Goal: Task Accomplishment & Management: Manage account settings

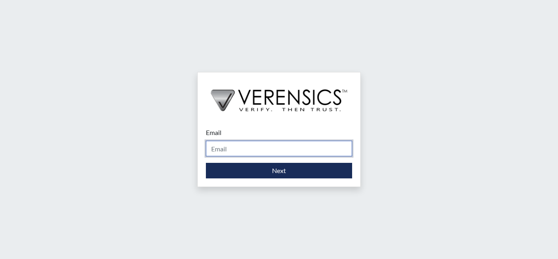
click at [236, 143] on input "Email" at bounding box center [279, 149] width 146 height 16
type input "[EMAIL_ADDRESS][PERSON_NAME][DOMAIN_NAME]"
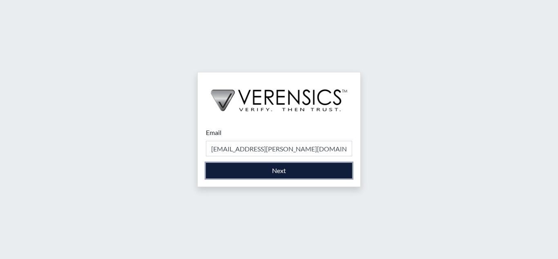
click at [291, 171] on button "Next" at bounding box center [279, 171] width 146 height 16
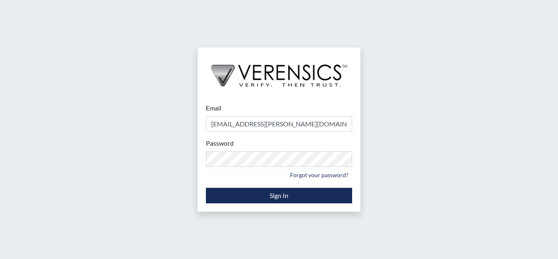
drag, startPoint x: 460, startPoint y: 91, endPoint x: 369, endPoint y: 139, distance: 103.1
click at [458, 95] on div "Email [EMAIL_ADDRESS][PERSON_NAME][DOMAIN_NAME] Please provide your email addre…" at bounding box center [279, 129] width 558 height 259
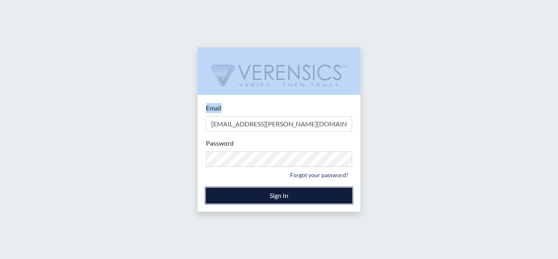
click at [280, 191] on button "Sign In" at bounding box center [279, 196] width 146 height 16
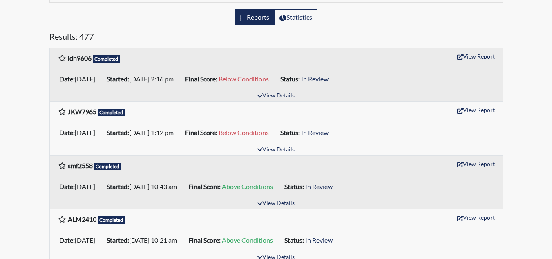
scroll to position [123, 0]
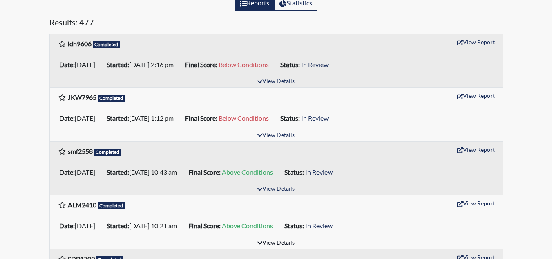
click at [270, 241] on button "View Details" at bounding box center [276, 242] width 45 height 11
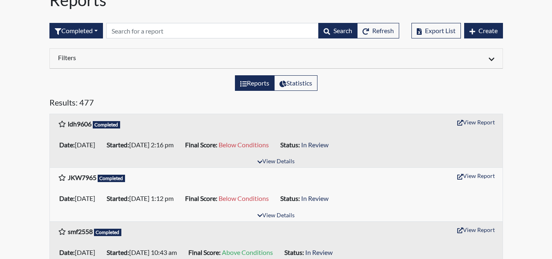
scroll to position [0, 0]
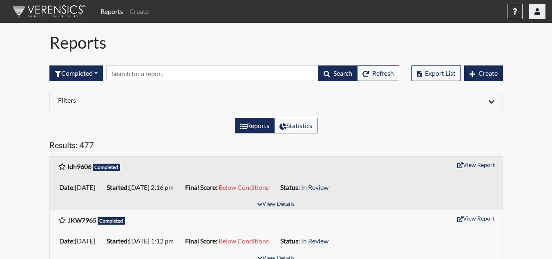
click at [539, 14] on icon "button" at bounding box center [537, 11] width 6 height 7
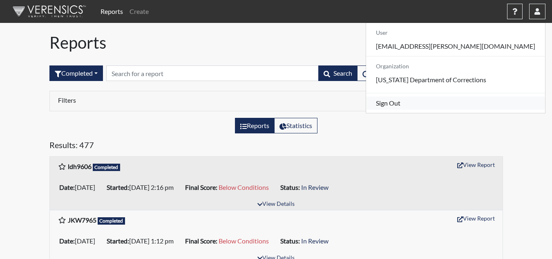
click at [483, 109] on link "Sign Out" at bounding box center [455, 102] width 179 height 13
